Goal: Book appointment/travel/reservation

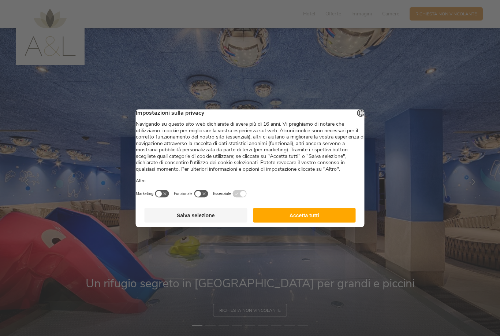
click at [208, 221] on button "Salva selezione" at bounding box center [196, 214] width 103 height 15
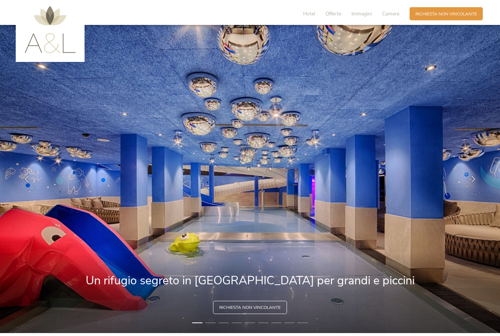
scroll to position [2, 0]
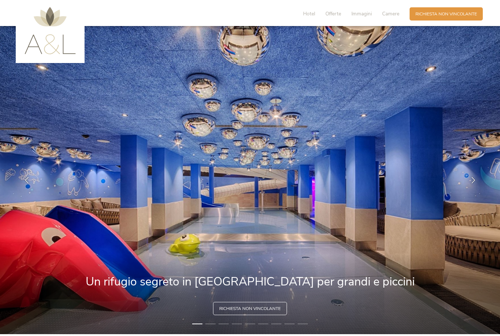
click at [472, 183] on icon at bounding box center [473, 179] width 7 height 7
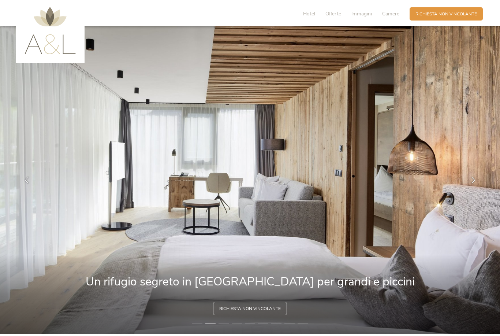
click at [471, 186] on div at bounding box center [473, 180] width 18 height 18
click at [468, 186] on div at bounding box center [473, 180] width 18 height 18
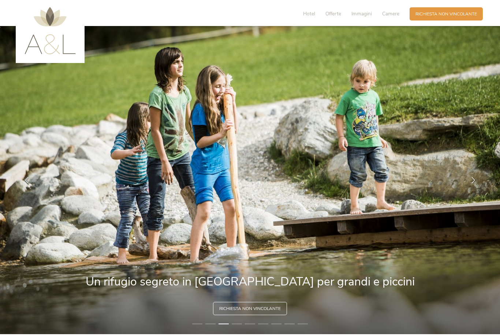
click at [474, 183] on icon at bounding box center [473, 179] width 7 height 7
click at [474, 189] on div at bounding box center [473, 180] width 18 height 18
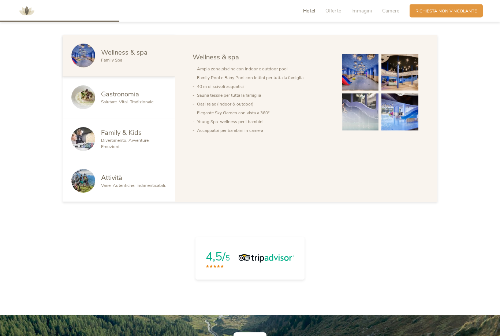
scroll to position [441, 0]
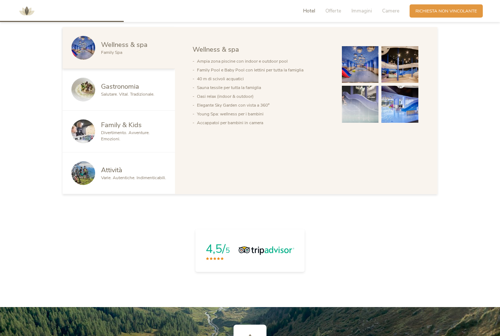
click at [139, 142] on span "Divertimento. Avventure. Emozioni." at bounding box center [125, 136] width 49 height 12
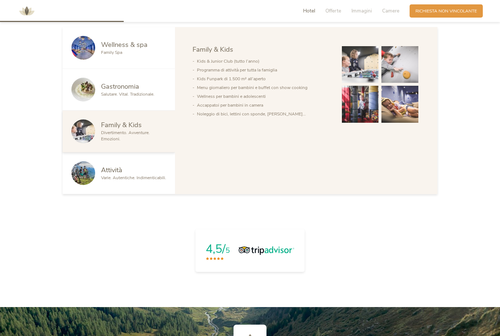
click at [79, 60] on img at bounding box center [83, 48] width 24 height 24
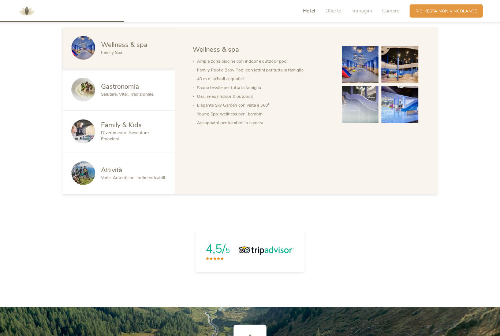
click at [119, 49] on span "Wellness & spa" at bounding box center [124, 44] width 46 height 9
click at [133, 56] on div "Family Spa" at bounding box center [133, 52] width 65 height 6
click at [404, 83] on img at bounding box center [399, 64] width 37 height 37
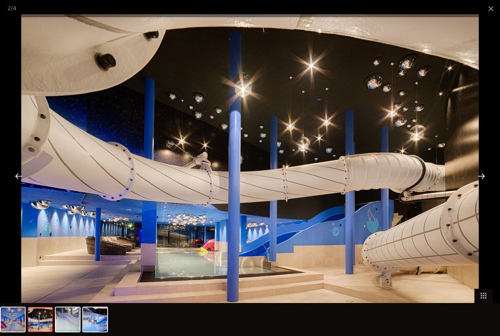
click at [482, 184] on div at bounding box center [481, 175] width 23 height 23
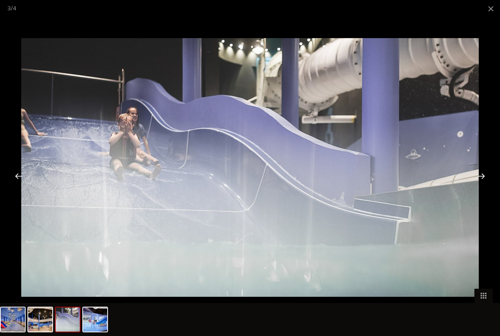
click at [480, 187] on div at bounding box center [481, 175] width 23 height 23
click at [477, 187] on div at bounding box center [481, 175] width 23 height 23
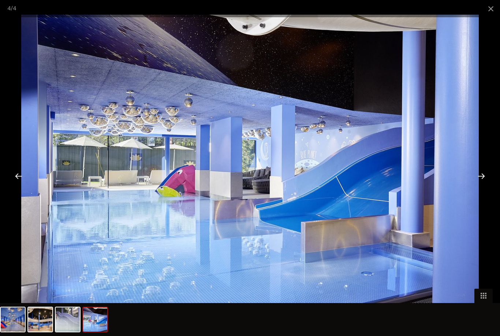
click at [488, 5] on span at bounding box center [491, 8] width 18 height 17
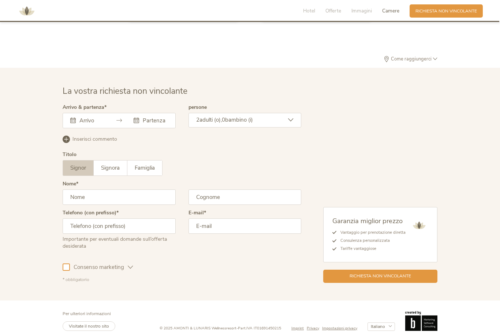
scroll to position [1780, 0]
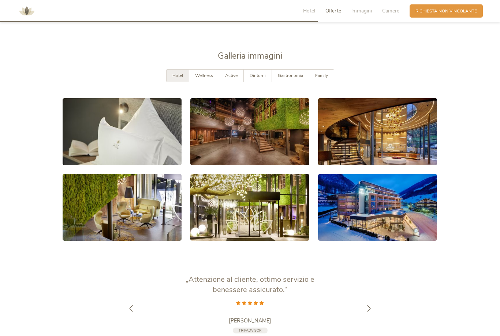
click at [460, 10] on span "Richiesta non vincolante" at bounding box center [445, 11] width 61 height 6
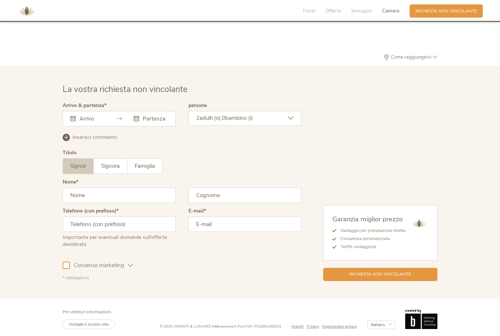
scroll to position [1804, 0]
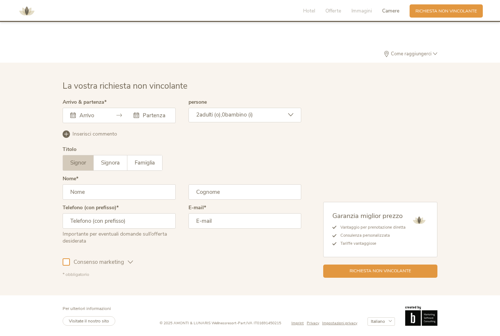
click at [102, 118] on div "[DATE] Lun Mar Mer Gio Ven Sab Dom 29 30 1 2 3 4 5 6 7 8 9 10 11 12 13 14 15 16…" at bounding box center [119, 115] width 113 height 15
click at [68, 117] on div at bounding box center [119, 115] width 113 height 15
click at [115, 120] on div "Questo campo non può essere lasciato vuoto." at bounding box center [119, 115] width 113 height 15
click at [121, 112] on icon at bounding box center [118, 114] width 5 height 5
click at [95, 112] on input "text" at bounding box center [91, 115] width 27 height 7
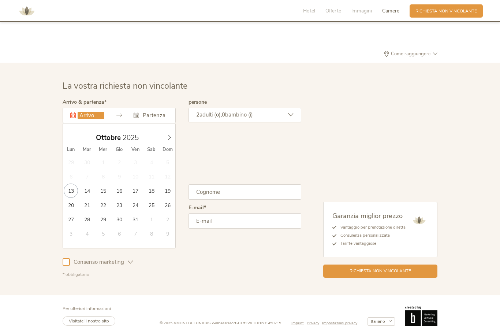
click at [170, 135] on icon at bounding box center [169, 137] width 5 height 5
click at [171, 131] on span at bounding box center [169, 136] width 12 height 10
type input "[DATE]"
click at [168, 131] on span at bounding box center [169, 136] width 12 height 10
type input "2026"
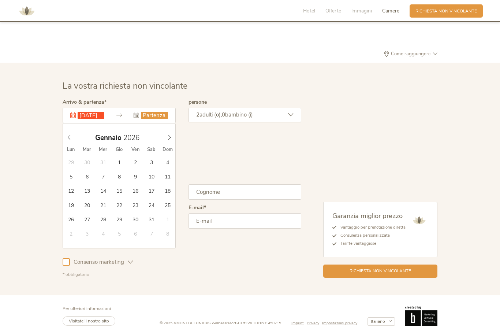
type input "[DATE]"
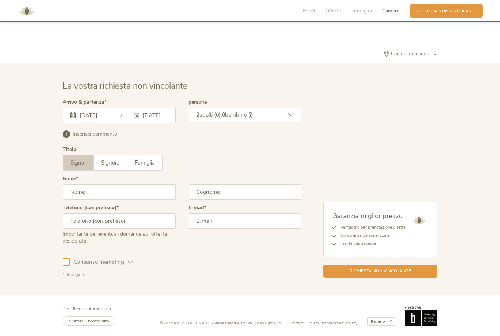
click at [300, 116] on div "2 adulti (o), 0 bambino (i)" at bounding box center [244, 115] width 113 height 15
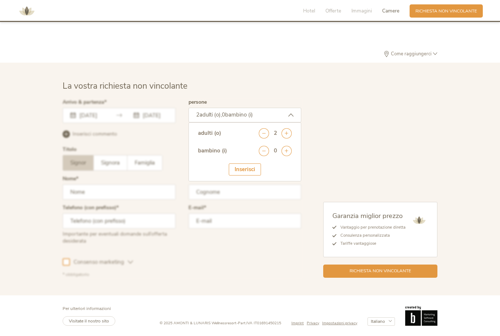
click at [288, 152] on icon at bounding box center [286, 151] width 10 height 10
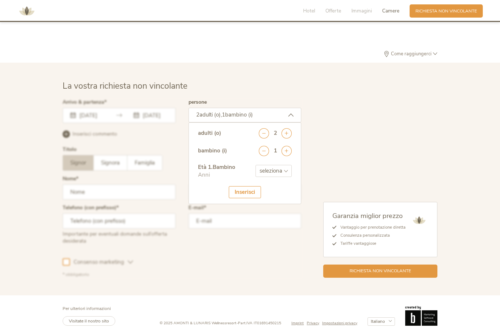
click at [282, 169] on select "seleziona 0 1 2 3 4 5 6 7 8 9 10 11 12 13 14 15 16 17" at bounding box center [273, 171] width 36 height 12
select select "8"
click at [247, 191] on div "Inserisci" at bounding box center [245, 192] width 32 height 12
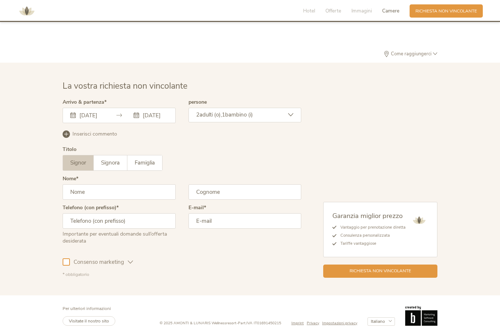
click at [155, 163] on span "Famiglia" at bounding box center [145, 162] width 20 height 7
click at [153, 194] on input "text" at bounding box center [119, 191] width 113 height 15
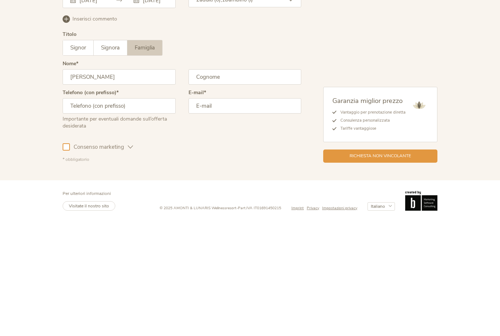
type input "[PERSON_NAME]"
click at [240, 184] on input "text" at bounding box center [244, 191] width 113 height 15
type input "[PERSON_NAME]"
click at [150, 213] on input "text" at bounding box center [119, 220] width 113 height 15
type input "3381525440"
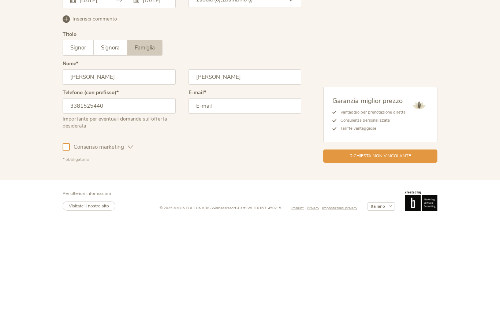
click at [241, 213] on input "email" at bounding box center [244, 220] width 113 height 15
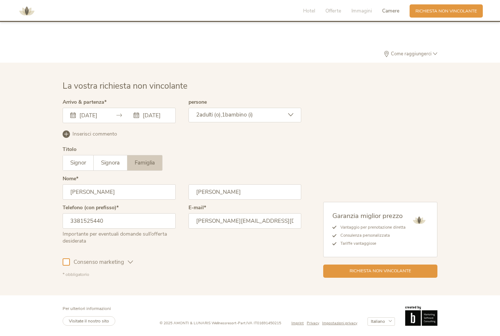
type input "[PERSON_NAME][EMAIL_ADDRESS][DOMAIN_NAME]"
click at [397, 268] on span "Richiesta non vincolante" at bounding box center [379, 270] width 61 height 6
